Goal: Communication & Community: Participate in discussion

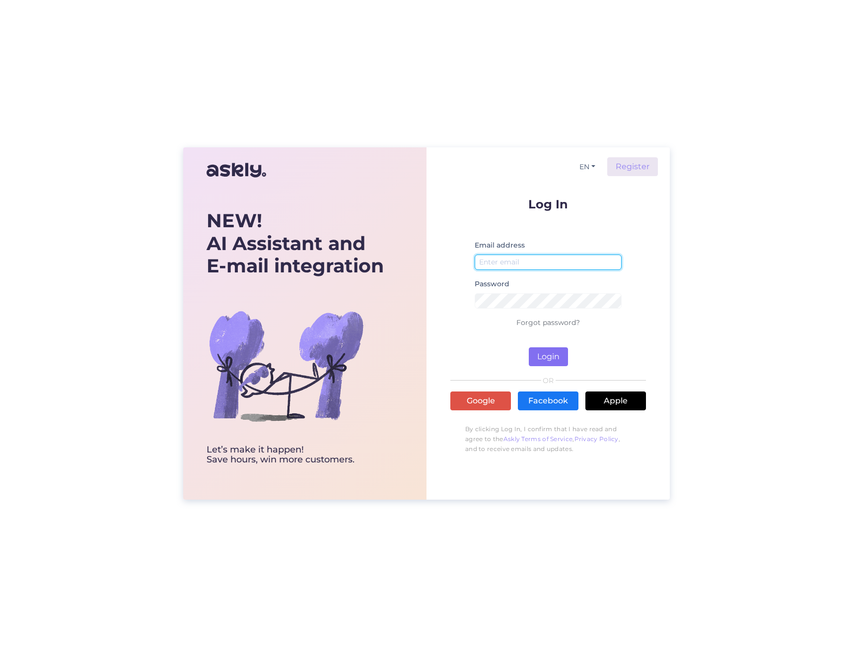
type input "[PERSON_NAME][EMAIL_ADDRESS][DOMAIN_NAME]"
click at [544, 353] on button "Login" at bounding box center [548, 356] width 39 height 19
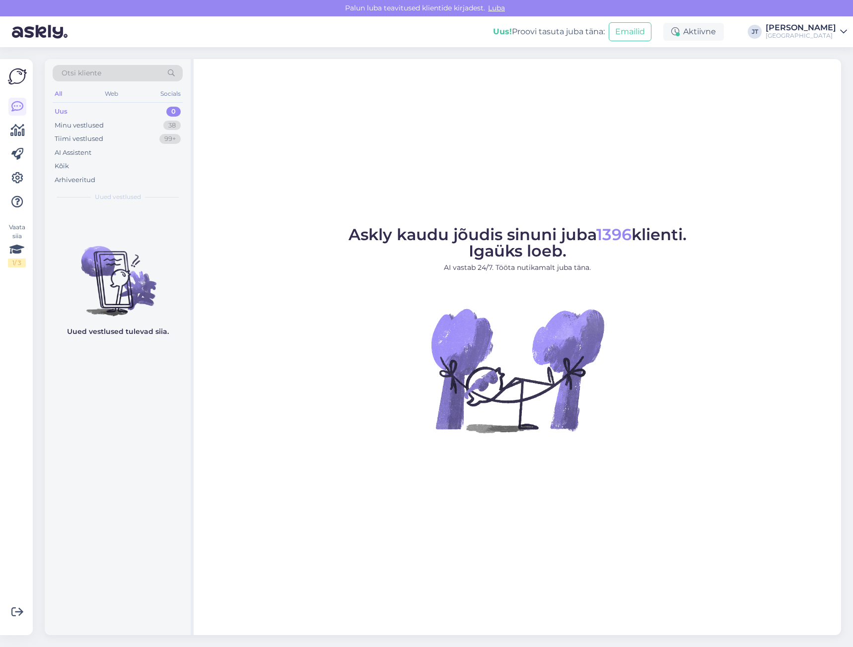
click at [18, 80] on img at bounding box center [17, 76] width 19 height 19
click at [48, 27] on img at bounding box center [40, 31] width 56 height 31
click at [65, 127] on div "Minu vestlused" at bounding box center [79, 126] width 49 height 10
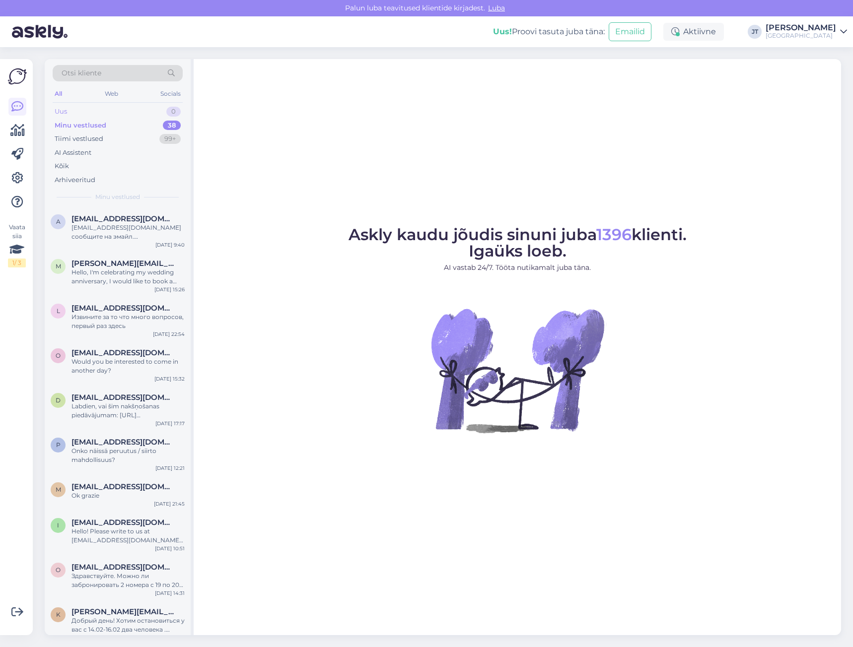
click at [65, 108] on div "Uus" at bounding box center [61, 112] width 12 height 10
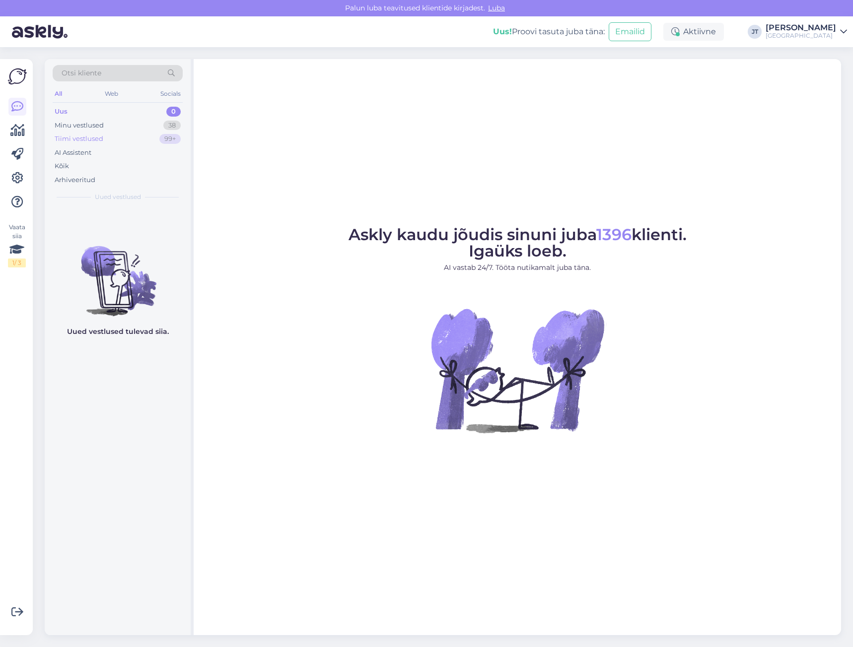
click at [73, 137] on div "Tiimi vestlused" at bounding box center [79, 139] width 49 height 10
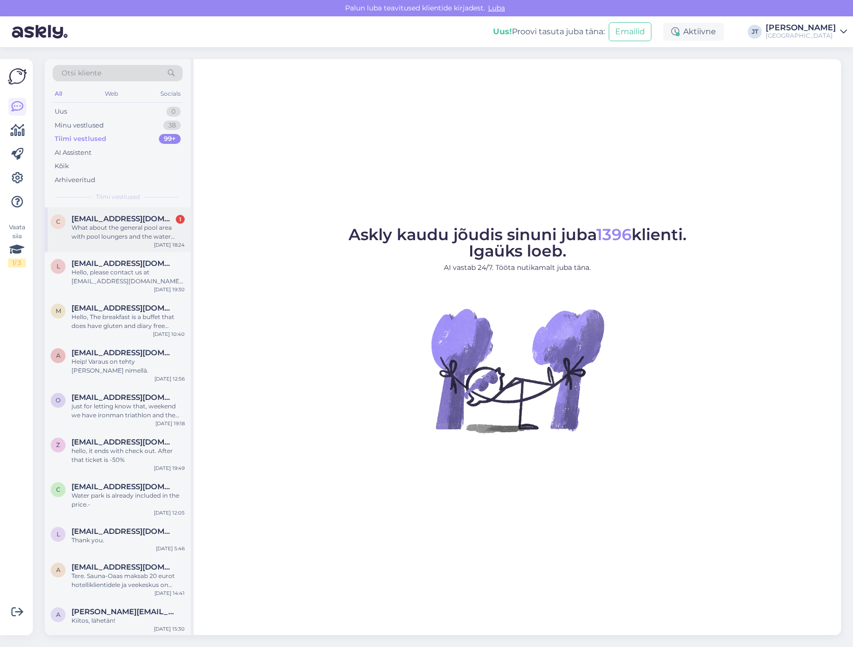
click at [107, 228] on div "What about the general pool area with pool loungers and the water park. Do hote…" at bounding box center [127, 232] width 113 height 18
